Goal: Contribute content: Contribute content

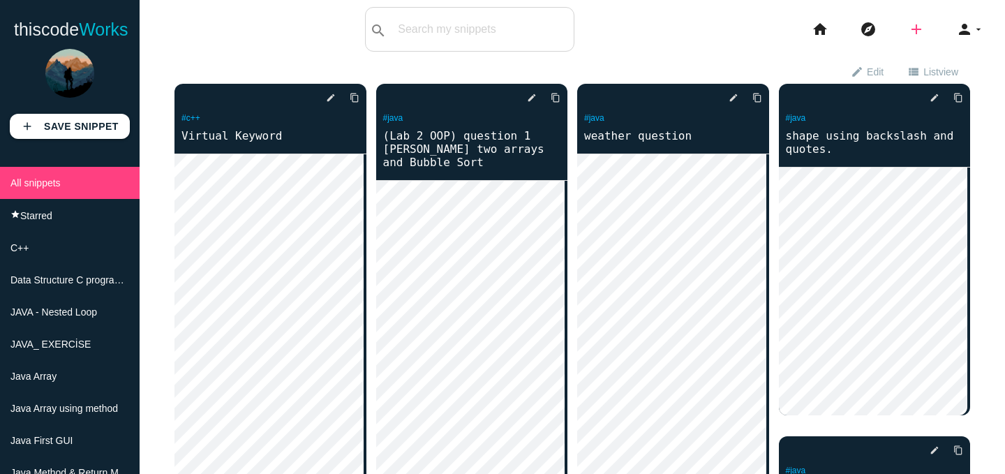
click at [908, 30] on icon "add" at bounding box center [916, 29] width 17 height 45
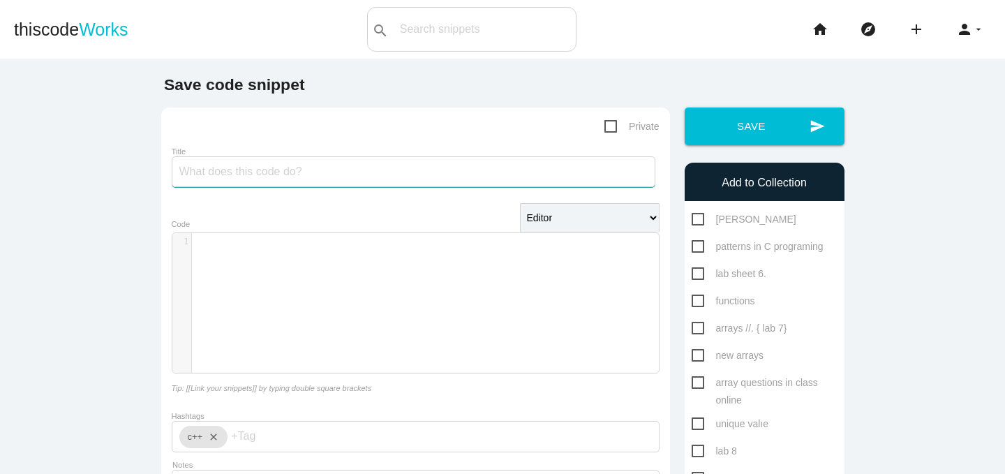
click at [364, 164] on input "Title" at bounding box center [414, 171] width 484 height 31
click at [290, 277] on div "​ x 1 ​" at bounding box center [425, 313] width 507 height 161
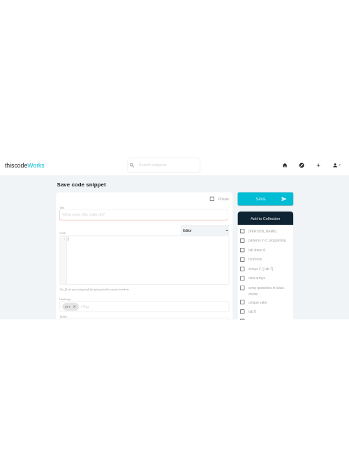
scroll to position [4, 0]
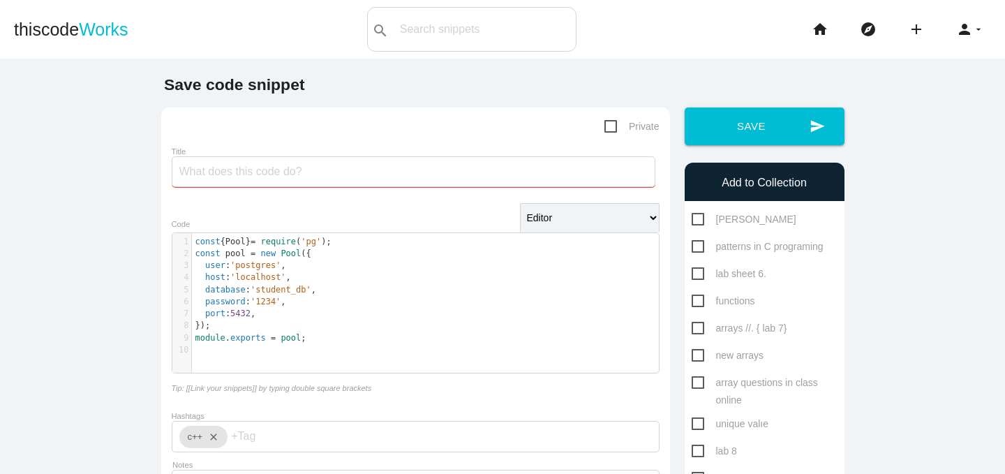
click at [309, 342] on pre "module . exports = pool ;" at bounding box center [430, 338] width 477 height 12
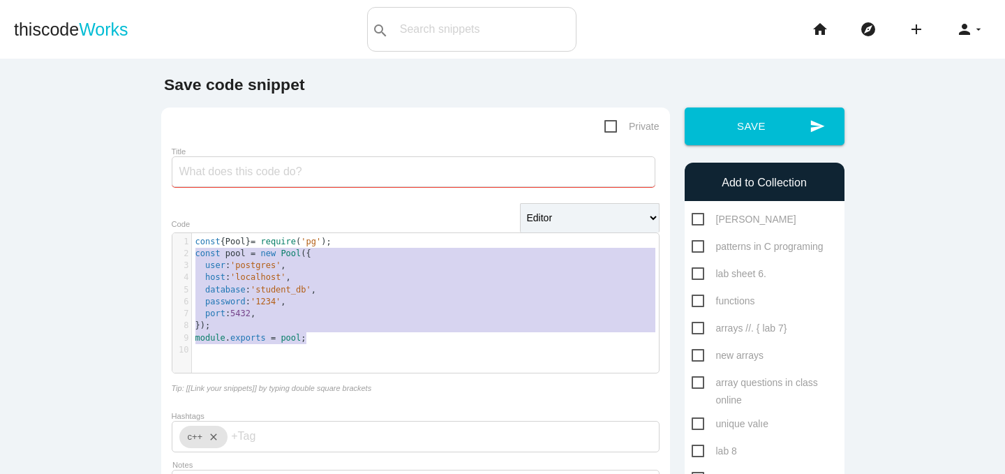
type textarea "const { Pool } = require('pg'); const pool = new Pool({ user: 'postgres', host:…"
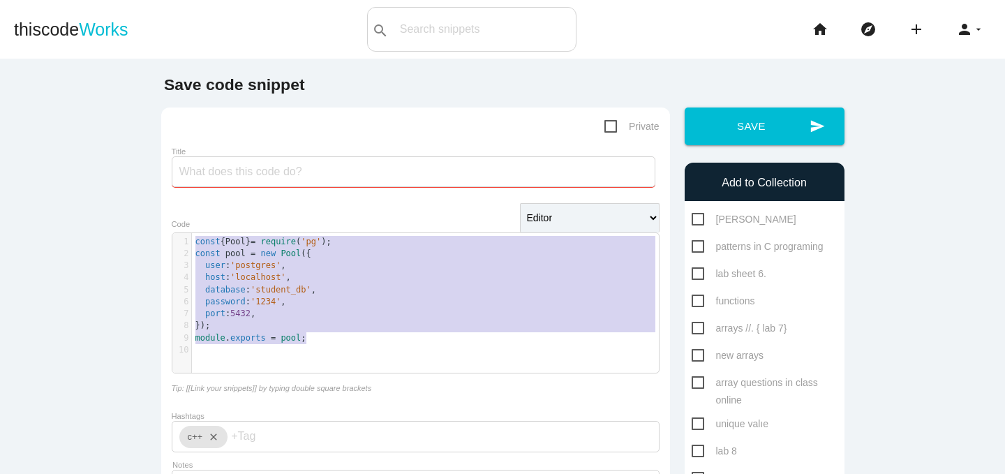
drag, startPoint x: 309, startPoint y: 342, endPoint x: 182, endPoint y: 239, distance: 163.7
click at [192, 239] on div "1 const { Pool } = require ( 'pg' ); 2 const pool = new Pool ({ 3 user : 'postg…" at bounding box center [430, 296] width 477 height 121
click at [422, 306] on pre "password : '1234' ," at bounding box center [430, 302] width 477 height 12
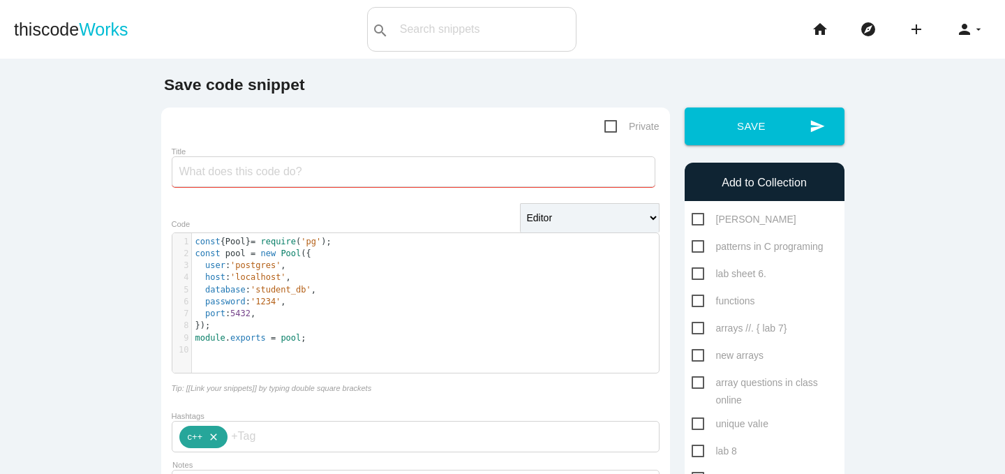
click at [212, 440] on icon "close" at bounding box center [210, 437] width 17 height 22
click at [240, 435] on input "Hashtags" at bounding box center [221, 436] width 84 height 29
type input "j"
type input "r"
type input "p"
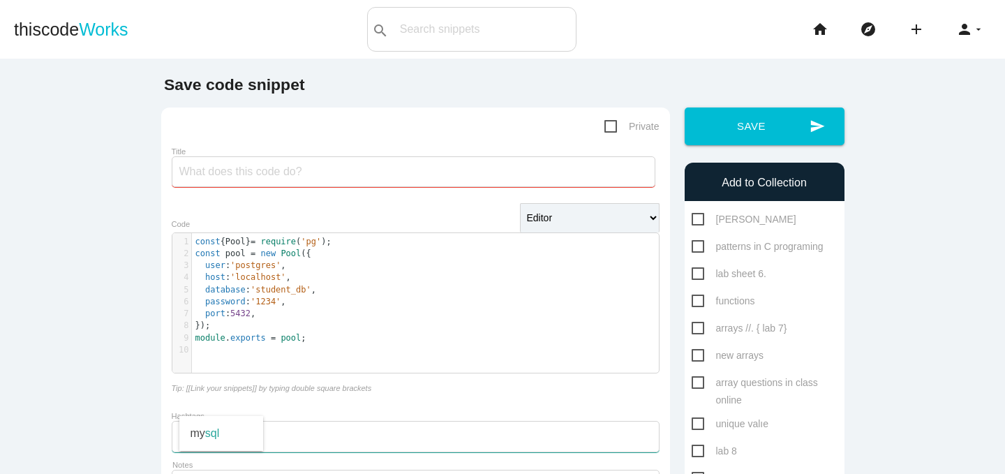
type input "m"
type input "p"
type input "m"
type input "s"
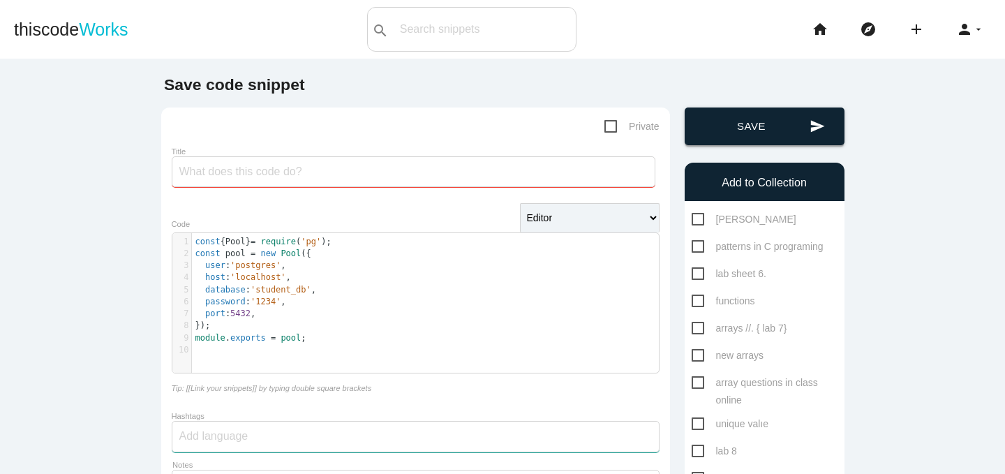
click at [773, 114] on button "send Save" at bounding box center [765, 126] width 160 height 38
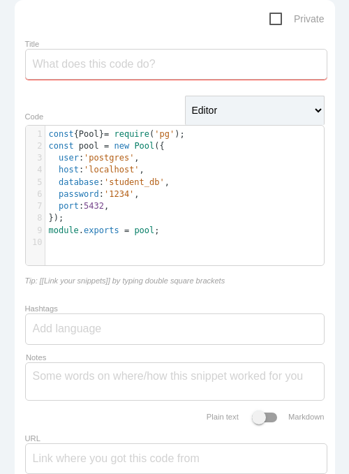
scroll to position [0, 0]
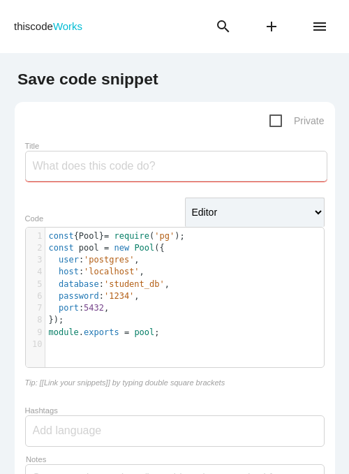
click at [301, 27] on li "person arrow_drop_down menu Dashboard Explore person_outline Profile brightness…" at bounding box center [325, 26] width 48 height 39
click at [311, 27] on icon "menu" at bounding box center [319, 26] width 17 height 39
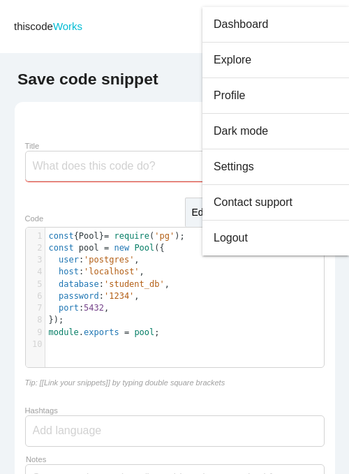
click at [306, 27] on link "Dashboard" at bounding box center [275, 24] width 147 height 35
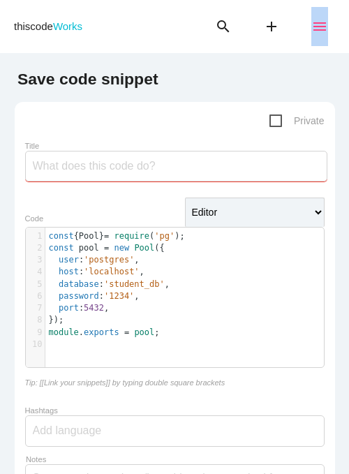
click at [311, 31] on icon "menu" at bounding box center [319, 26] width 17 height 39
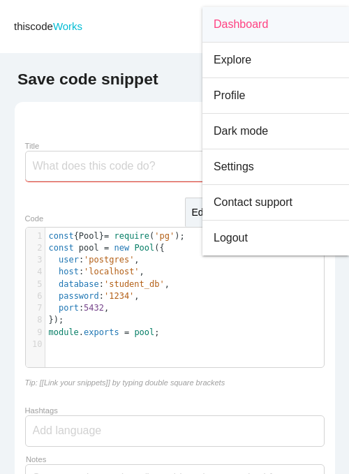
click at [272, 27] on link "Dashboard" at bounding box center [275, 24] width 147 height 35
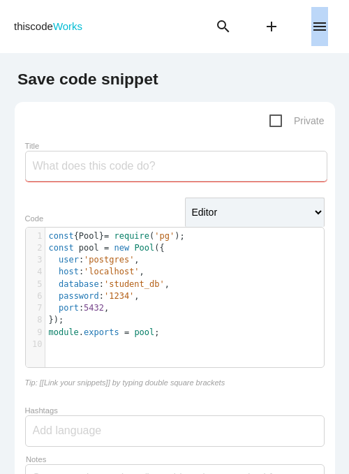
click at [198, 71] on h5 "Save code snippet" at bounding box center [174, 83] width 335 height 24
click at [274, 199] on select "Editor HTML Editor Javascript Editor PHP Editor Python Editor" at bounding box center [255, 212] width 140 height 29
click at [264, 209] on select "Editor HTML Editor Javascript Editor PHP Editor Python Editor" at bounding box center [255, 212] width 140 height 29
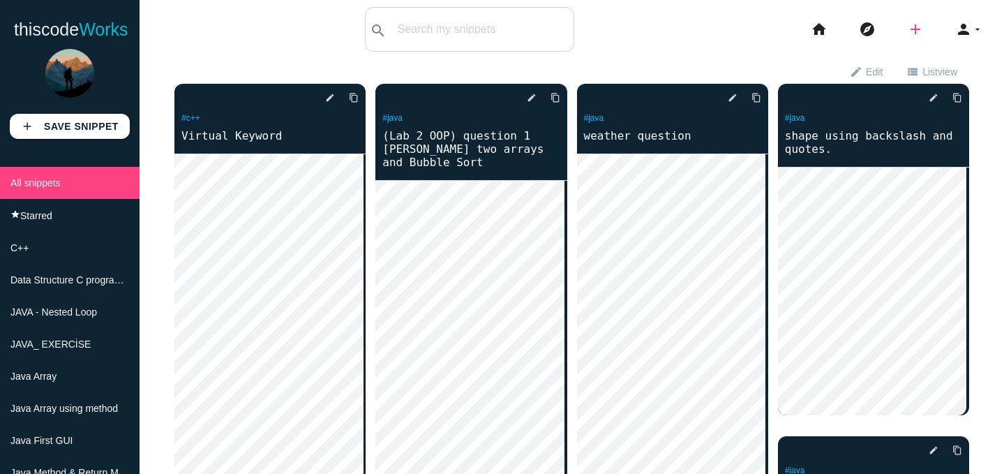
click at [348, 34] on icon "add" at bounding box center [915, 29] width 17 height 45
click at [348, 25] on link "code Snippet" at bounding box center [946, 24] width 98 height 35
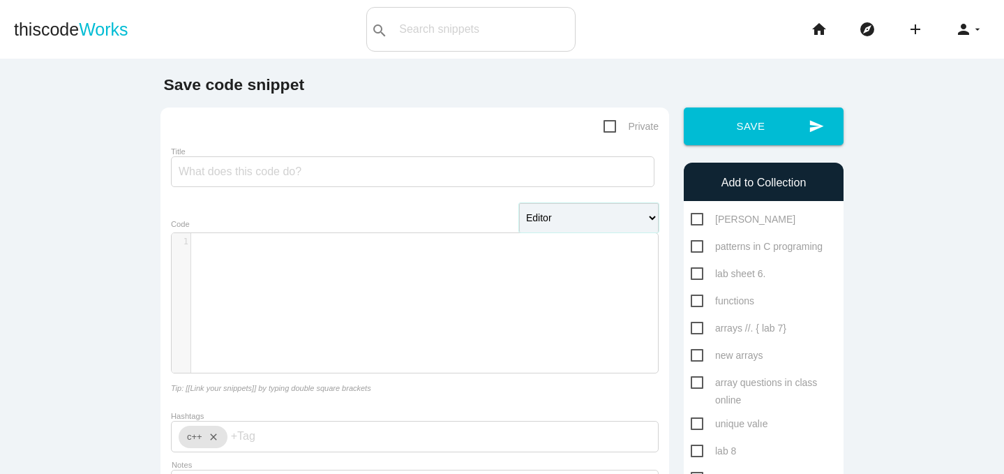
click at [571, 211] on select "Editor HTML Editor Javascript Editor PHP Editor Python Editor" at bounding box center [589, 217] width 140 height 29
click at [519, 203] on select "Editor HTML Editor Javascript Editor PHP Editor Python Editor" at bounding box center [589, 217] width 140 height 29
click at [469, 258] on div "​ x 1 ​" at bounding box center [425, 313] width 507 height 161
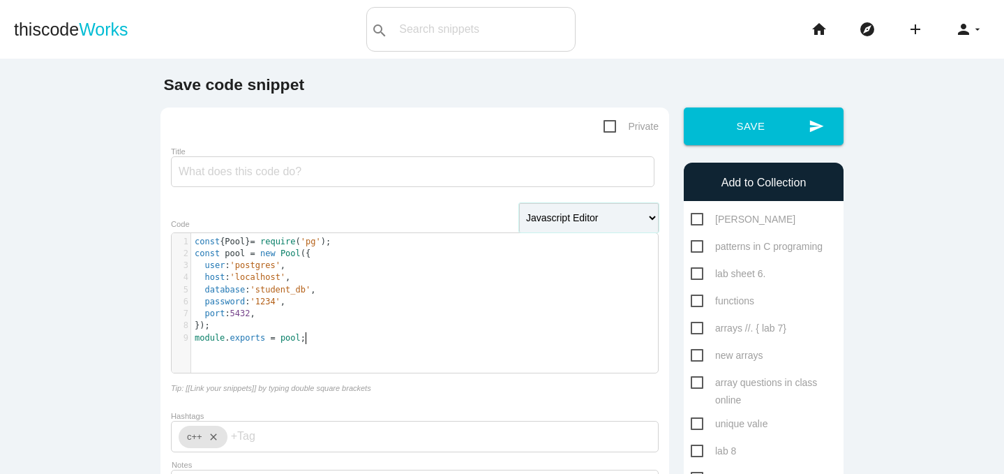
click at [585, 206] on select "Editor HTML Editor Javascript Editor PHP Editor Python Editor" at bounding box center [589, 217] width 140 height 29
click at [519, 203] on select "Editor HTML Editor Javascript Editor PHP Editor Python Editor" at bounding box center [589, 217] width 140 height 29
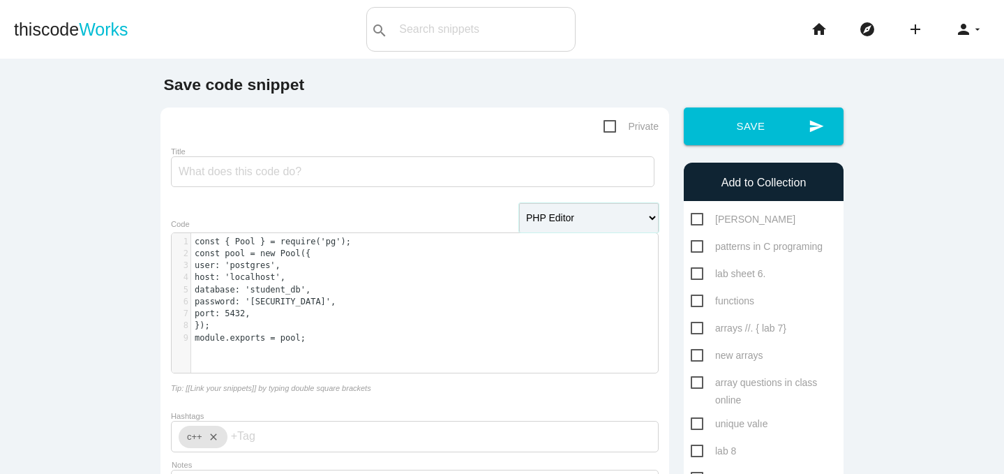
click at [608, 224] on select "Editor HTML Editor Javascript Editor PHP Editor Python Editor" at bounding box center [589, 217] width 140 height 29
click at [519, 203] on select "Editor HTML Editor Javascript Editor PHP Editor Python Editor" at bounding box center [589, 217] width 140 height 29
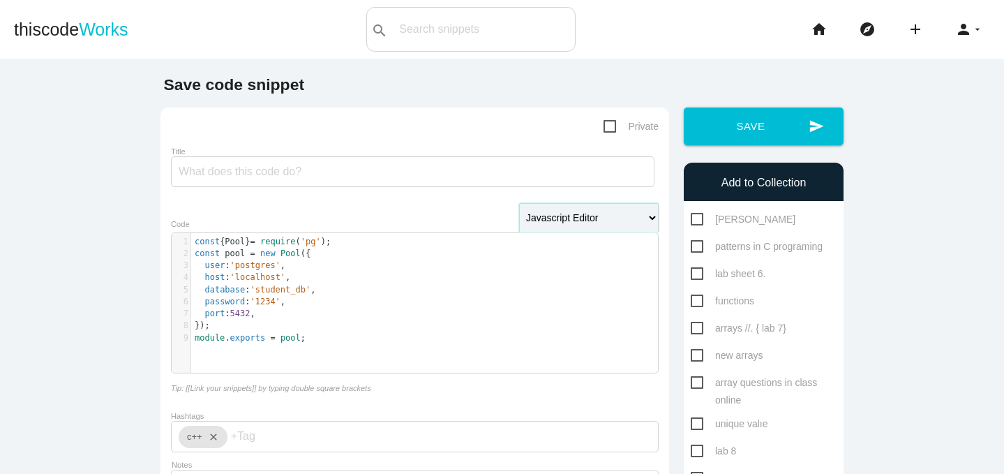
click at [596, 209] on select "Editor HTML Editor Javascript Editor PHP Editor Python Editor" at bounding box center [589, 217] width 140 height 29
click at [519, 203] on select "Editor HTML Editor Javascript Editor PHP Editor Python Editor" at bounding box center [589, 217] width 140 height 29
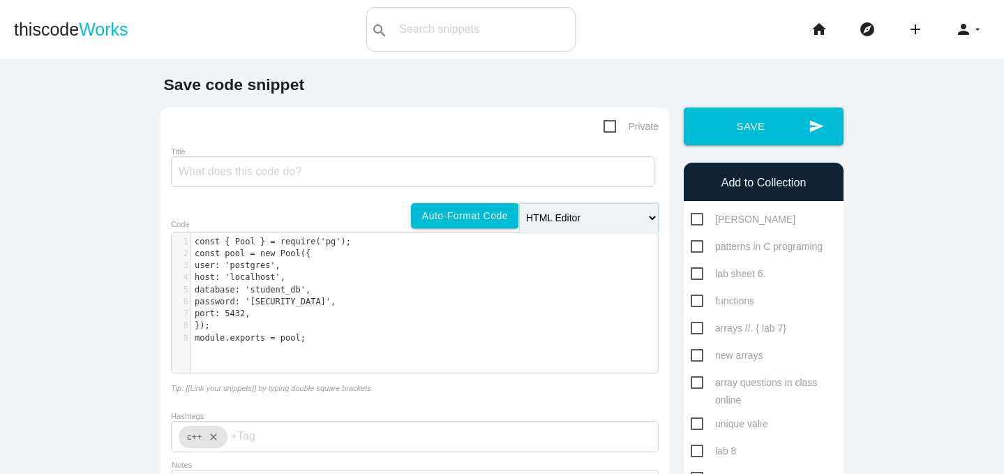
click at [593, 221] on select "Editor HTML Editor Javascript Editor PHP Editor Python Editor" at bounding box center [589, 217] width 140 height 29
click at [519, 203] on select "Editor HTML Editor Javascript Editor PHP Editor Python Editor" at bounding box center [589, 217] width 140 height 29
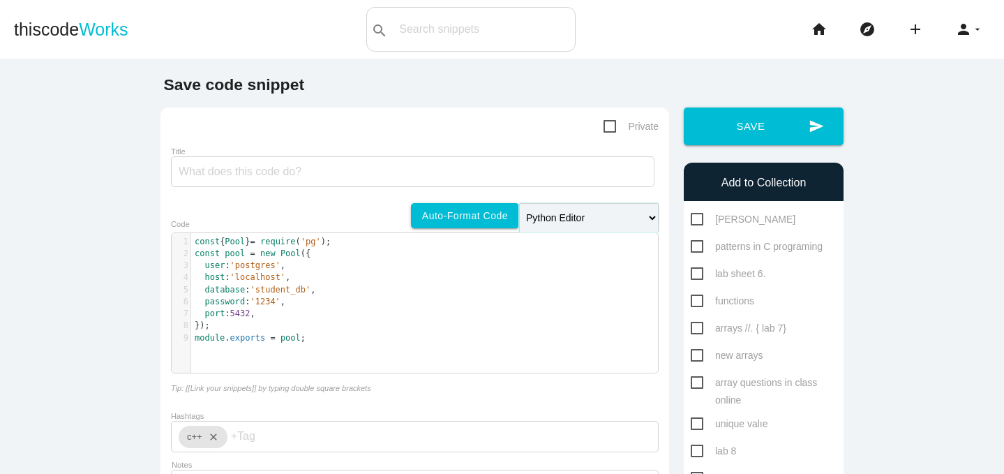
click at [602, 228] on select "Editor HTML Editor Javascript Editor PHP Editor Python Editor" at bounding box center [589, 217] width 140 height 29
click at [519, 203] on select "Editor HTML Editor Javascript Editor PHP Editor Python Editor" at bounding box center [589, 217] width 140 height 29
click at [340, 207] on div "Editor HTML Editor Javascript Editor PHP Editor Python Editor Auto-format code" at bounding box center [415, 207] width 488 height 9
click at [443, 214] on link "Auto-format code" at bounding box center [465, 215] width 108 height 25
click at [586, 217] on select "Editor HTML Editor Javascript Editor PHP Editor Python Editor" at bounding box center [589, 217] width 140 height 29
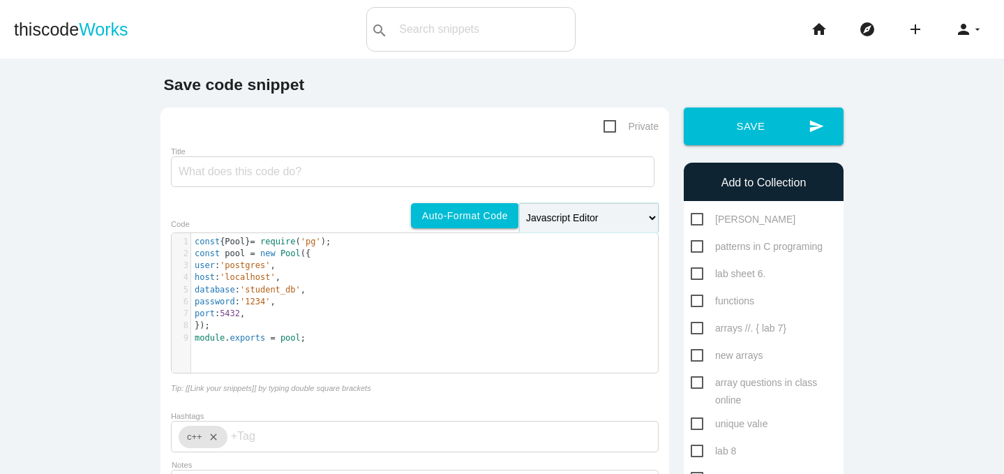
click at [519, 203] on select "Editor HTML Editor Javascript Editor PHP Editor Python Editor" at bounding box center [589, 217] width 140 height 29
click at [599, 202] on form "Private Title Editor HTML Editor Javascript Editor PHP Editor Python Editor Aut…" at bounding box center [415, 352] width 488 height 469
click at [593, 223] on select "Editor HTML Editor Javascript Editor PHP Editor Python Editor" at bounding box center [589, 217] width 140 height 29
click at [519, 203] on select "Editor HTML Editor Javascript Editor PHP Editor Python Editor" at bounding box center [589, 217] width 140 height 29
click at [598, 218] on select "Editor HTML Editor Javascript Editor PHP Editor Python Editor" at bounding box center [589, 217] width 140 height 29
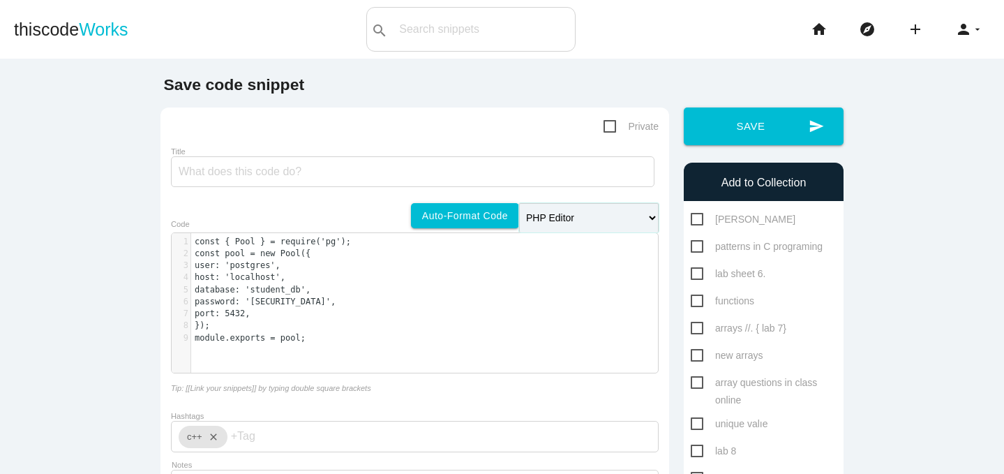
select select "javascript"
click at [519, 203] on select "Editor HTML Editor Javascript Editor PHP Editor Python Editor" at bounding box center [589, 217] width 140 height 29
click at [464, 224] on div "​ x 1 const { Pool } = require ( 'pg' ); 2 const pool = new Pool ({ 3 user : 'p…" at bounding box center [415, 303] width 488 height 162
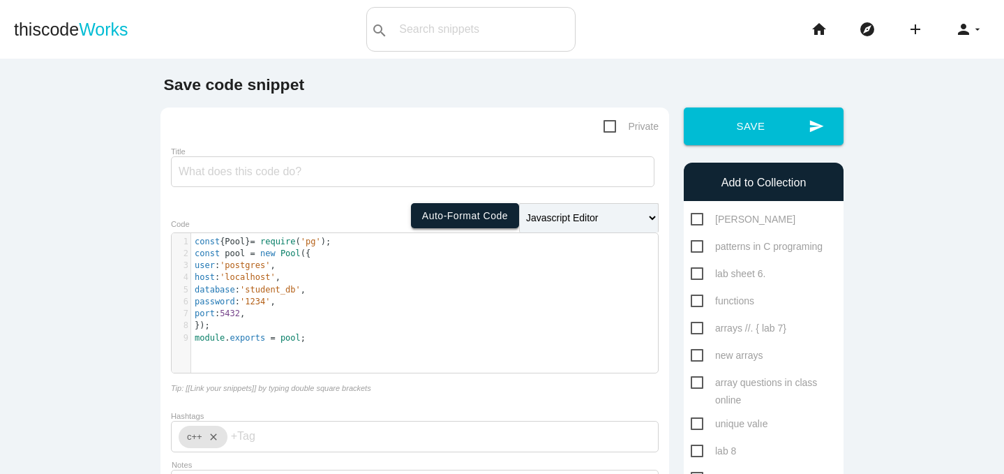
click at [438, 219] on link "Auto-format code" at bounding box center [465, 215] width 108 height 25
click at [377, 219] on form "Private Title Editor HTML Editor Javascript Editor PHP Editor Python Editor Aut…" at bounding box center [415, 352] width 488 height 469
